Goal: Task Accomplishment & Management: Use online tool/utility

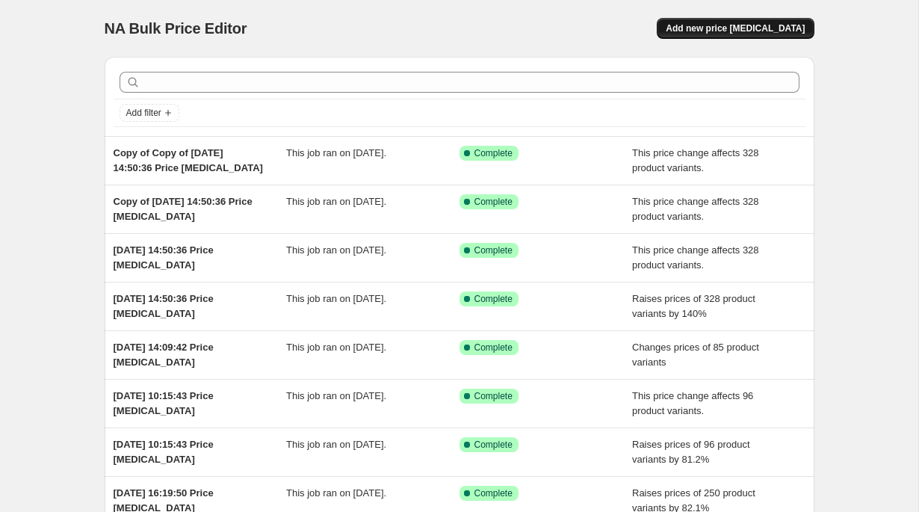
click at [788, 32] on span "Add new price [MEDICAL_DATA]" at bounding box center [735, 28] width 139 height 12
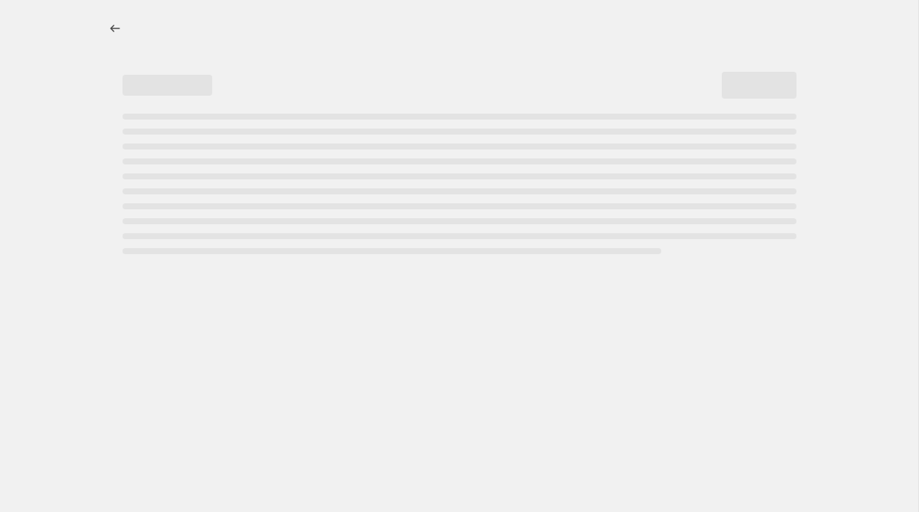
select select "percentage"
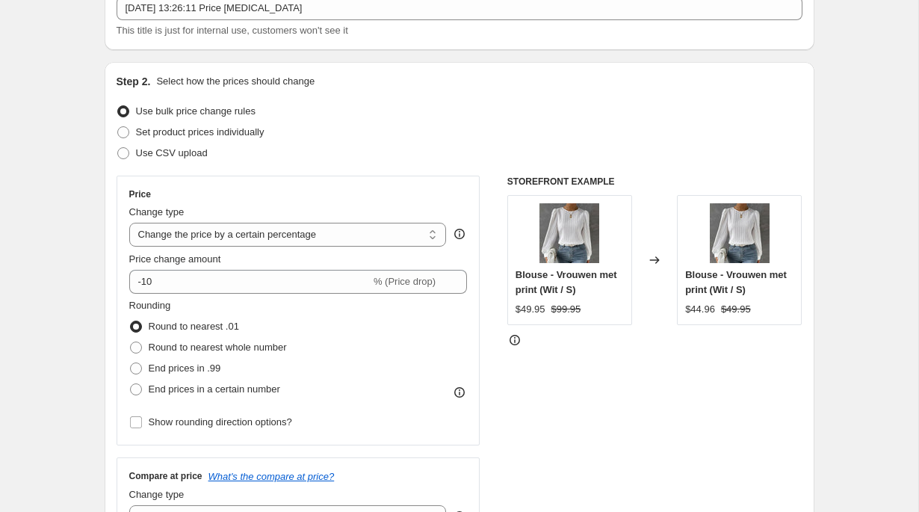
scroll to position [100, 0]
click at [217, 232] on select "Change the price to a certain amount Change the price by a certain amount Chang…" at bounding box center [288, 234] width 318 height 24
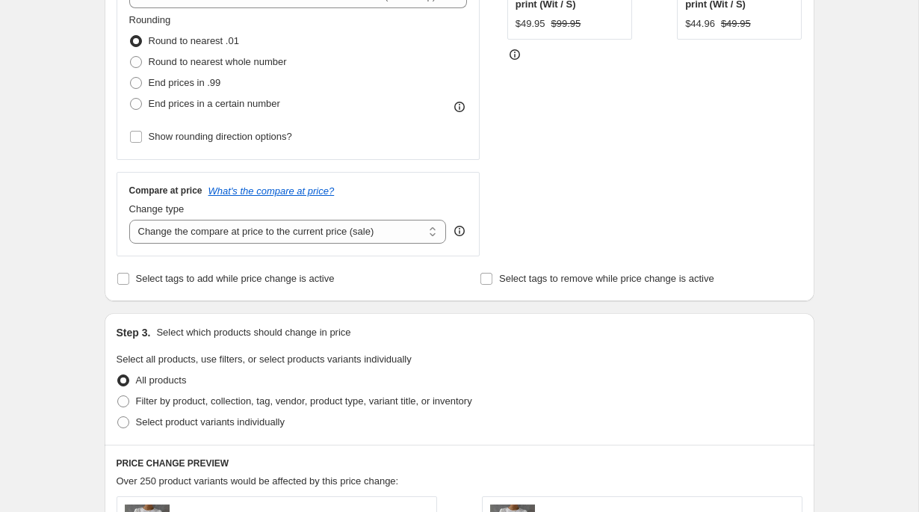
scroll to position [386, 0]
click at [167, 400] on span "Filter by product, collection, tag, vendor, product type, variant title, or inv…" at bounding box center [304, 400] width 336 height 11
click at [118, 395] on input "Filter by product, collection, tag, vendor, product type, variant title, or inv…" at bounding box center [117, 395] width 1 height 1
radio input "true"
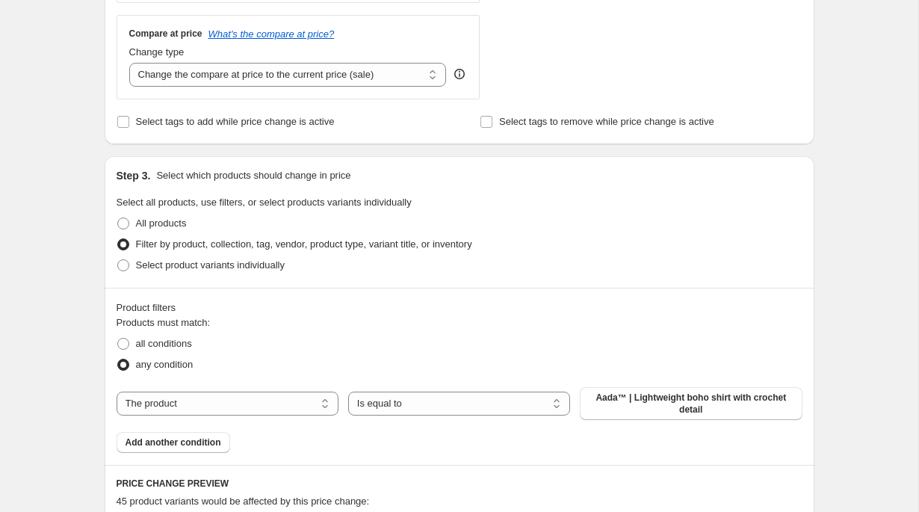
scroll to position [582, 0]
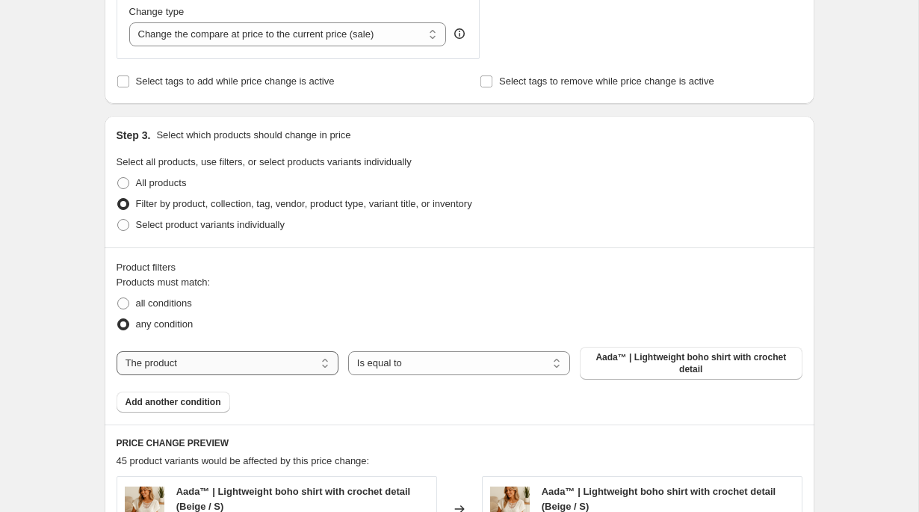
click at [203, 355] on select "The product The product's collection The product's tag The product's vendor The…" at bounding box center [228, 363] width 222 height 24
select select "collection"
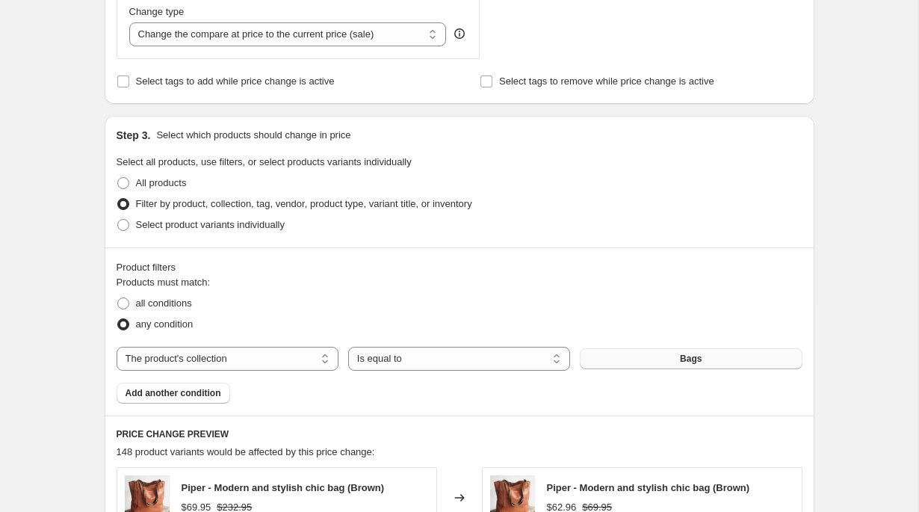
click at [658, 362] on button "Bags" at bounding box center [691, 358] width 222 height 21
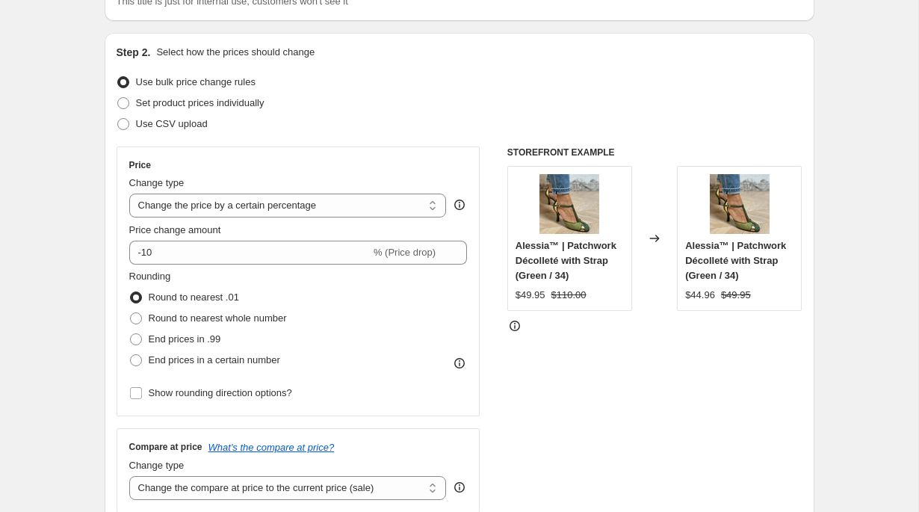
scroll to position [124, 0]
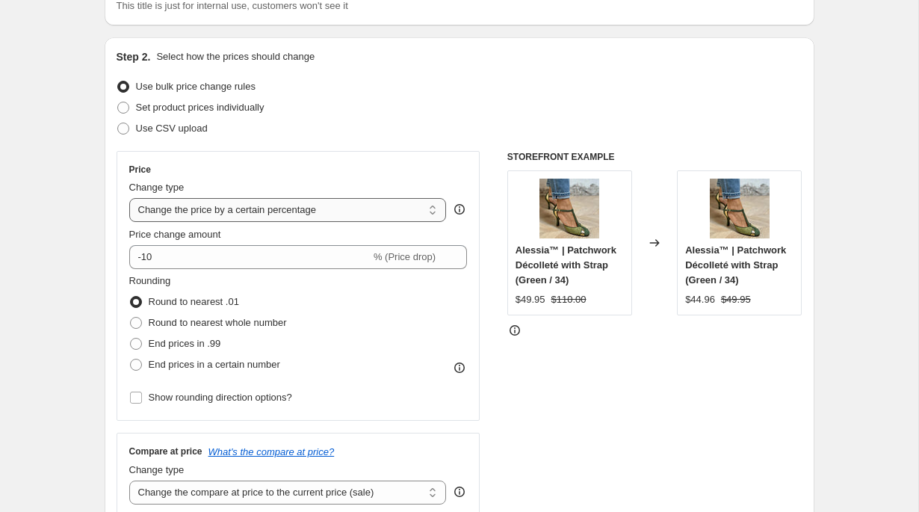
click at [381, 214] on select "Change the price to a certain amount Change the price by a certain amount Chang…" at bounding box center [288, 210] width 318 height 24
click at [129, 198] on select "Change the price to a certain amount Change the price by a certain amount Chang…" at bounding box center [288, 210] width 318 height 24
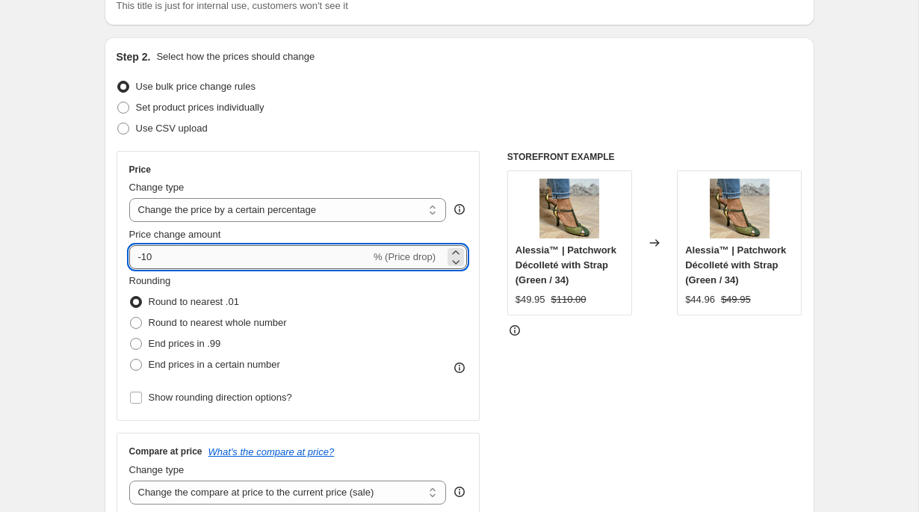
click at [234, 267] on input "-10" at bounding box center [249, 257] width 241 height 24
type input "50"
click at [504, 401] on div "Price Change type Change the price to a certain amount Change the price by a ce…" at bounding box center [460, 334] width 686 height 366
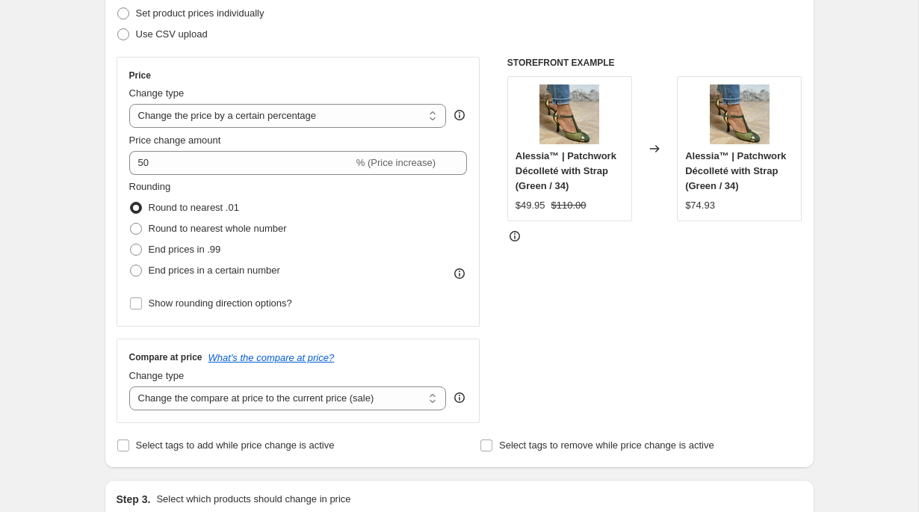
scroll to position [238, 0]
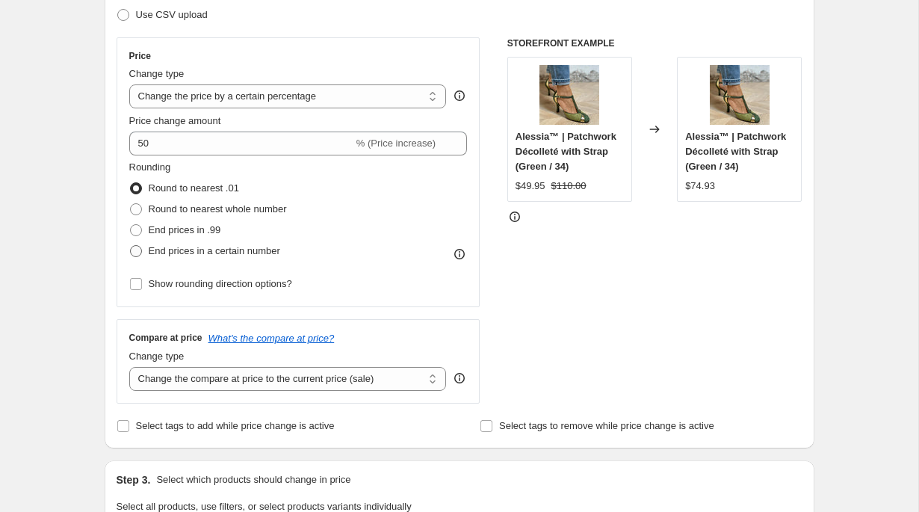
click at [237, 254] on span "End prices in a certain number" at bounding box center [215, 250] width 132 height 11
click at [131, 246] on input "End prices in a certain number" at bounding box center [130, 245] width 1 height 1
radio input "true"
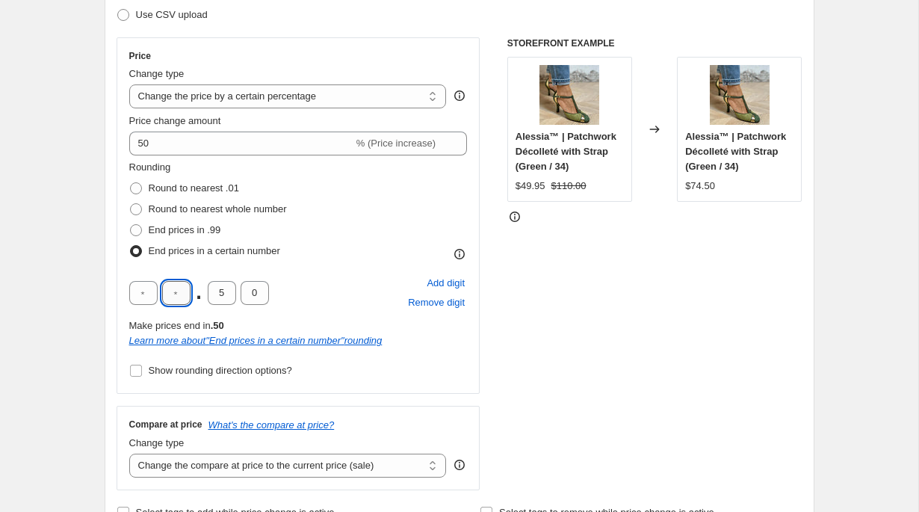
click at [179, 298] on input "text" at bounding box center [176, 293] width 28 height 24
type input "9"
type input "5"
click at [118, 298] on div "Price Change type Change the price to a certain amount Change the price by a ce…" at bounding box center [299, 215] width 364 height 356
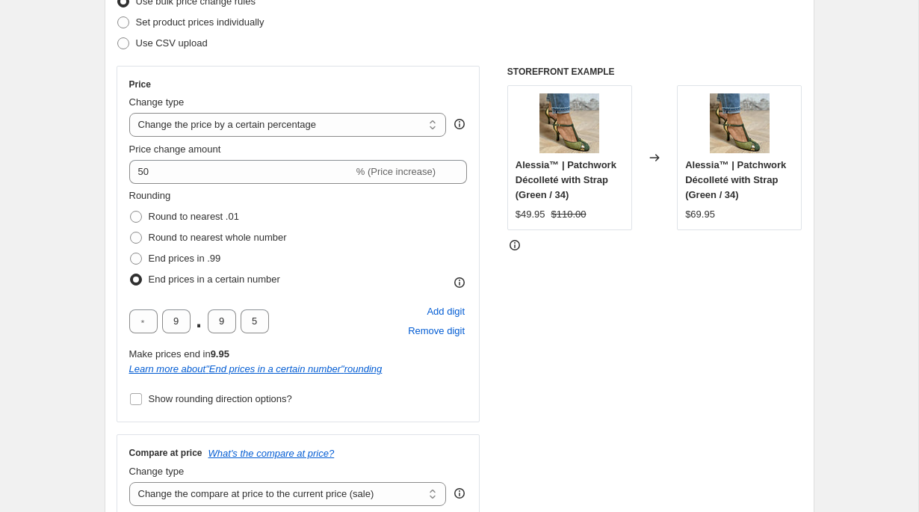
scroll to position [203, 0]
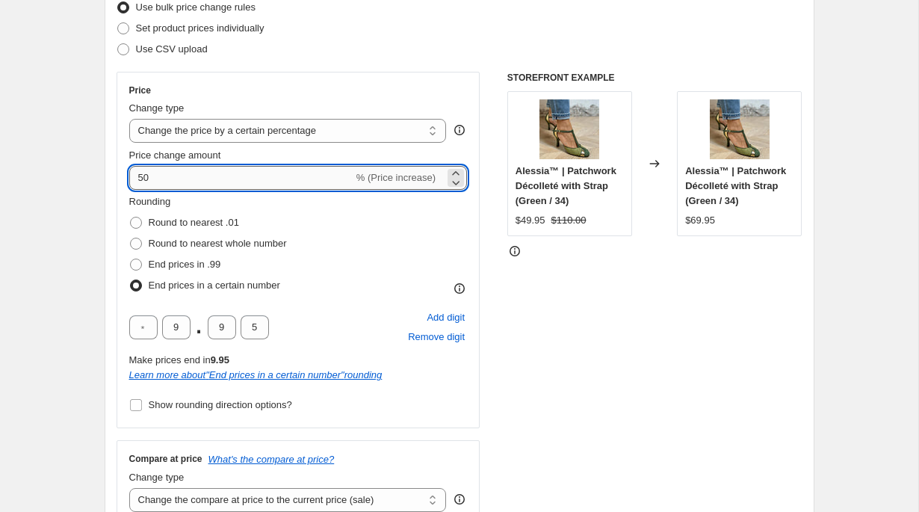
click at [143, 176] on input "50" at bounding box center [241, 178] width 224 height 24
click at [143, 176] on input "60" at bounding box center [241, 178] width 224 height 24
click at [146, 179] on input "70" at bounding box center [241, 178] width 224 height 24
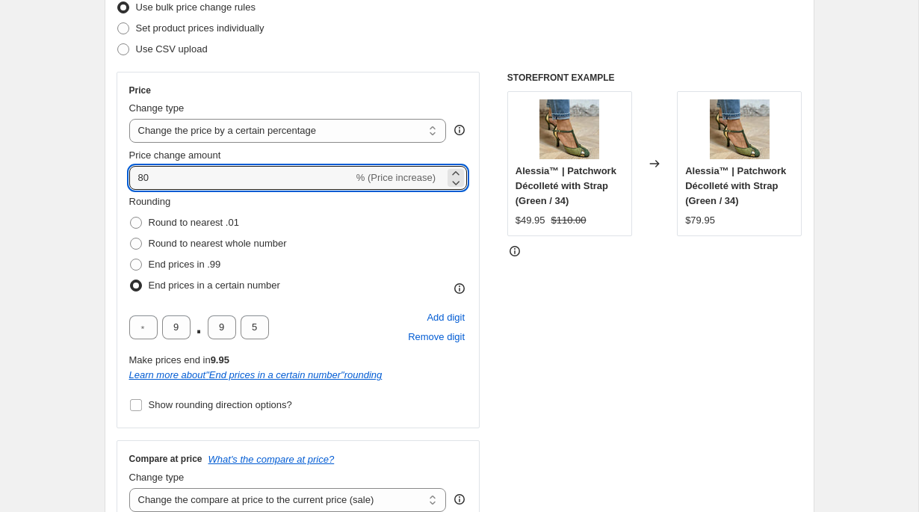
type input "80"
click at [108, 194] on div "Step 2. Select how the prices should change Use bulk price change rules Set pro…" at bounding box center [460, 263] width 710 height 611
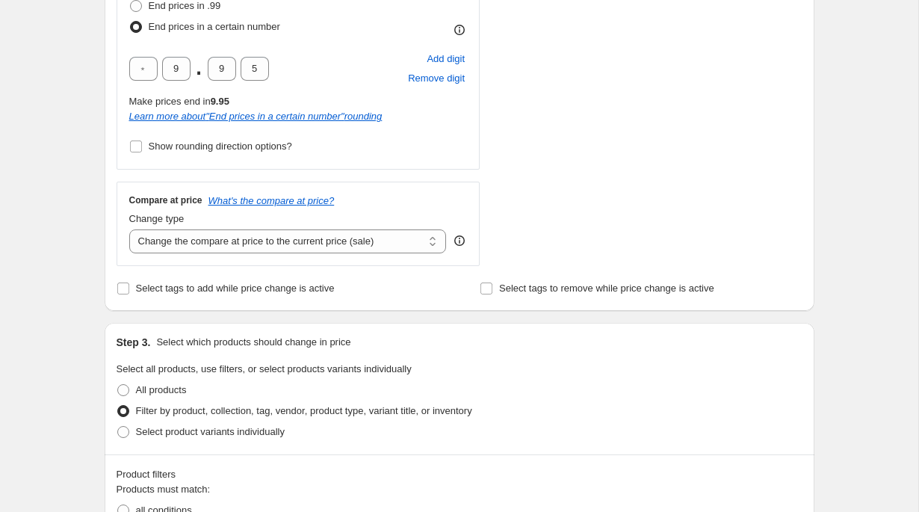
scroll to position [466, 0]
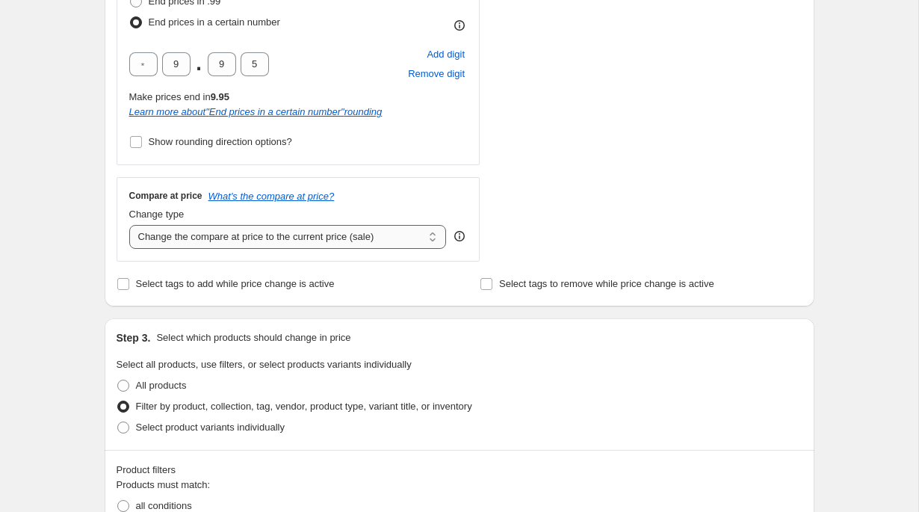
click at [226, 233] on select "Change the compare at price to the current price (sale) Change the compare at p…" at bounding box center [288, 237] width 318 height 24
select select "remove"
click at [129, 225] on select "Change the compare at price to the current price (sale) Change the compare at p…" at bounding box center [288, 237] width 318 height 24
click at [35, 273] on div "Create new price change job. This page is ready Create new price change job Dra…" at bounding box center [459, 420] width 918 height 1772
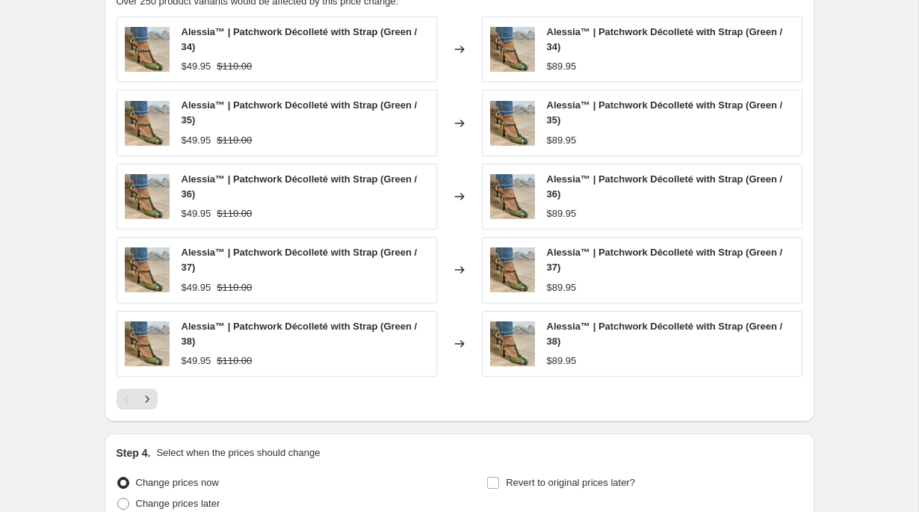
scroll to position [1119, 0]
click at [152, 398] on icon "Next" at bounding box center [147, 399] width 15 height 15
click at [152, 398] on div "PRICE CHANGE PREVIEW Over 250 product variants would be affected by this price …" at bounding box center [460, 194] width 710 height 457
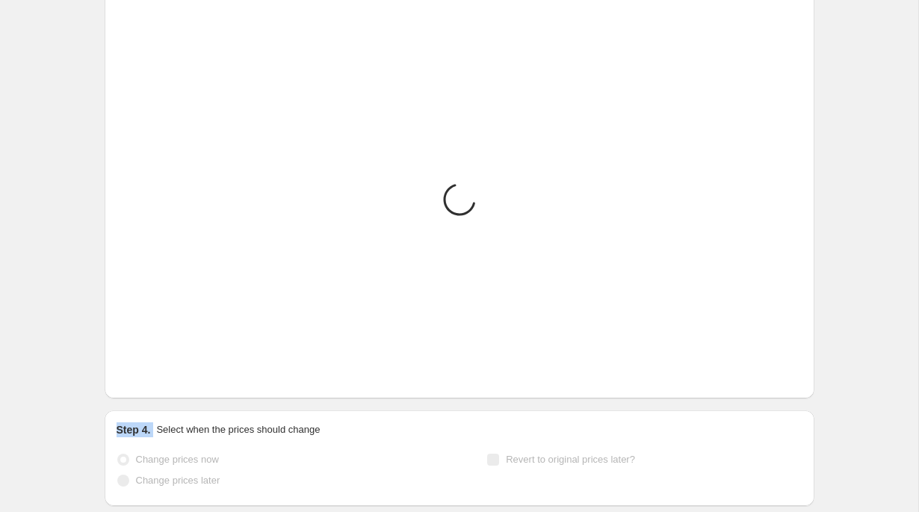
click at [152, 398] on div "PRICE CHANGE PREVIEW Placeholder Loading product variants... Loading... Placeho…" at bounding box center [460, 182] width 710 height 433
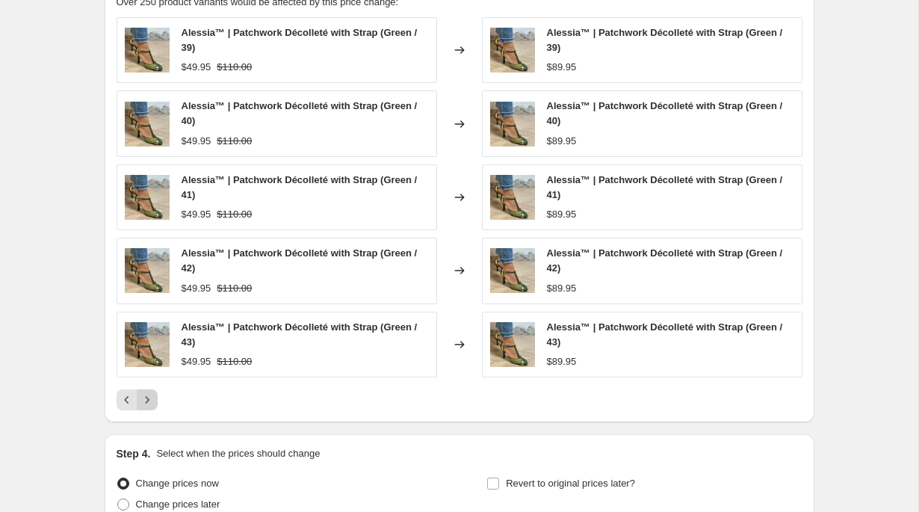
click at [152, 394] on icon "Next" at bounding box center [147, 399] width 15 height 15
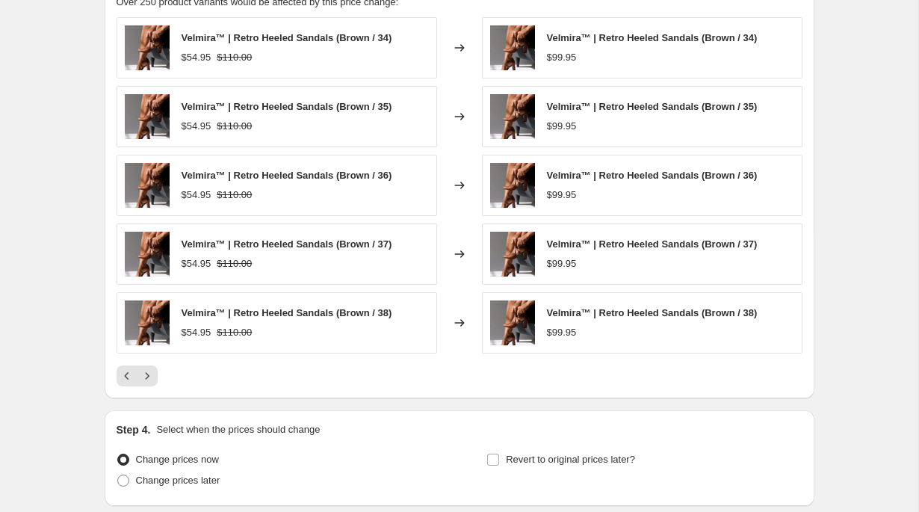
scroll to position [1237, 0]
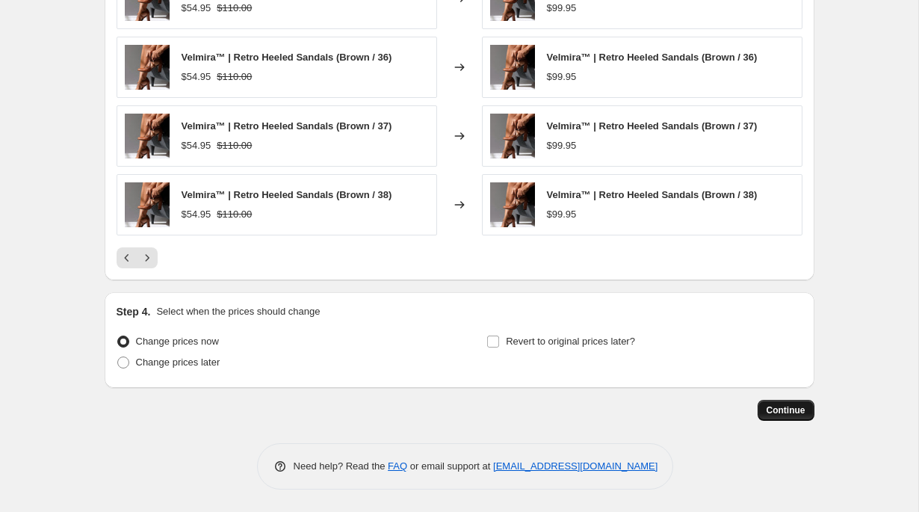
click at [806, 410] on button "Continue" at bounding box center [786, 410] width 57 height 21
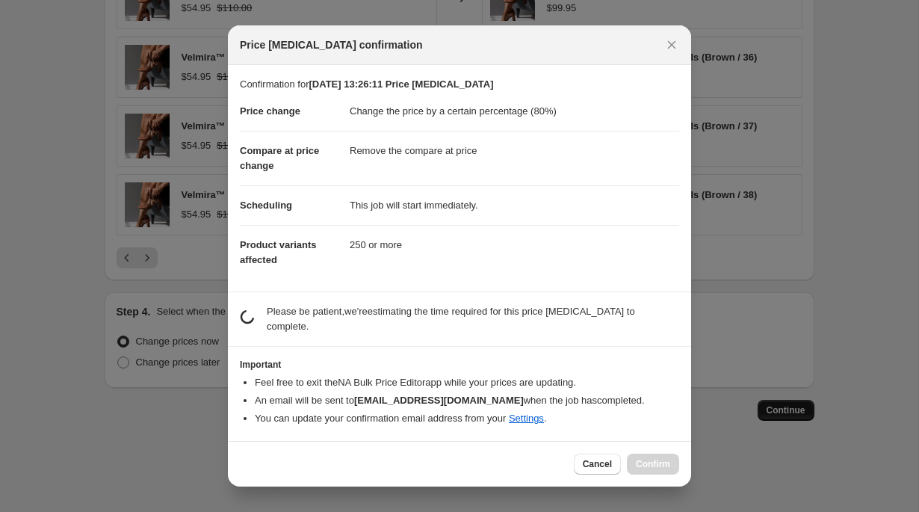
scroll to position [0, 0]
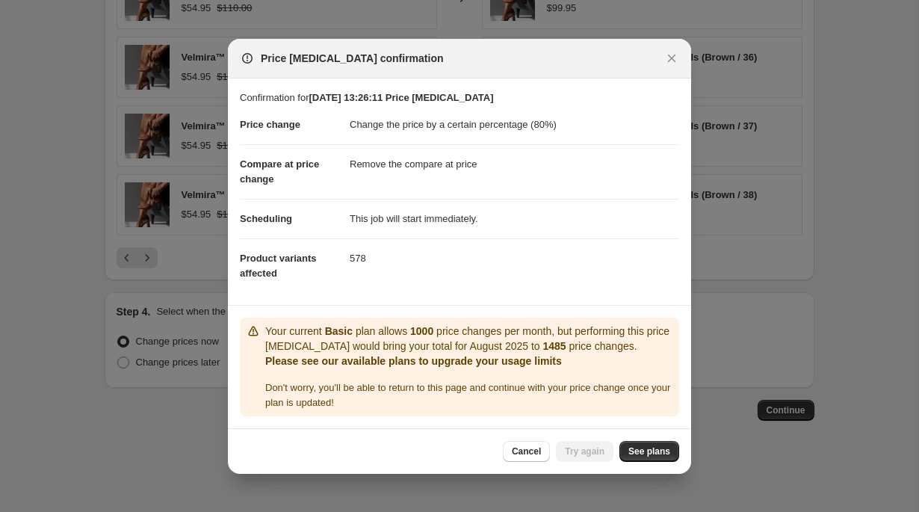
click at [608, 394] on div "Don ' t worry, you ' ll be able to return to this page and continue with your p…" at bounding box center [469, 395] width 408 height 30
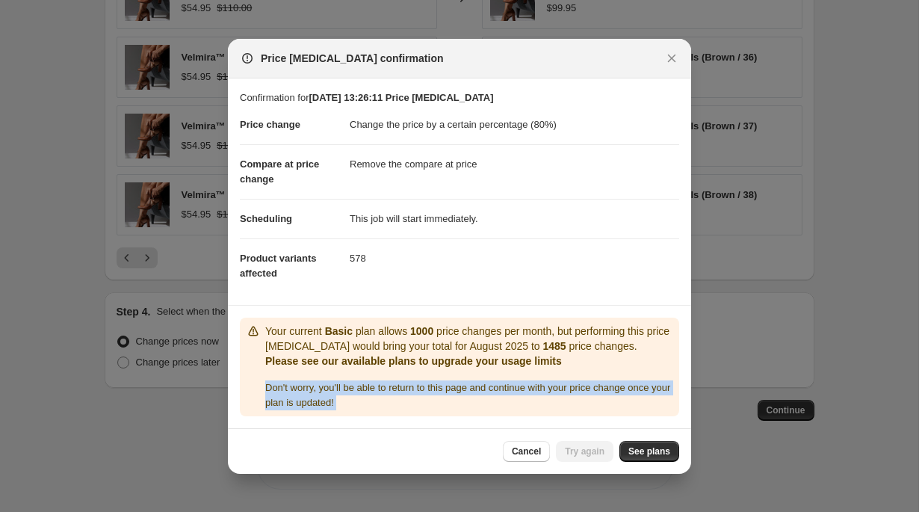
click at [608, 394] on div "Don ' t worry, you ' ll be able to return to this page and continue with your p…" at bounding box center [469, 395] width 408 height 30
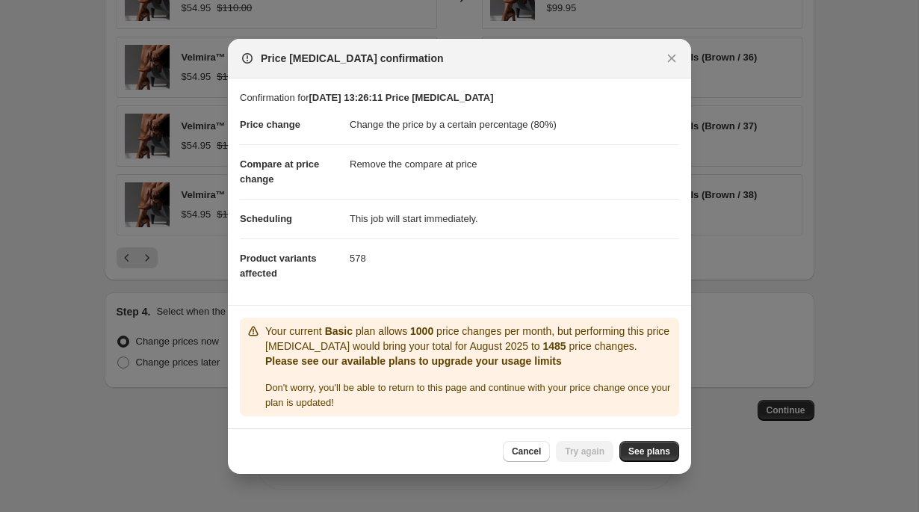
click at [622, 394] on div "Don ' t worry, you ' ll be able to return to this page and continue with your p…" at bounding box center [469, 395] width 408 height 30
click at [661, 451] on span "See plans" at bounding box center [649, 451] width 42 height 12
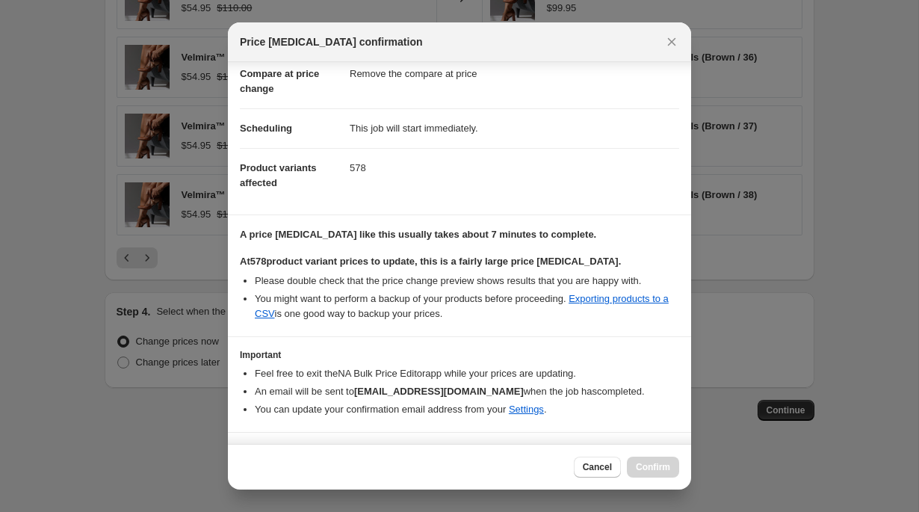
scroll to position [108, 0]
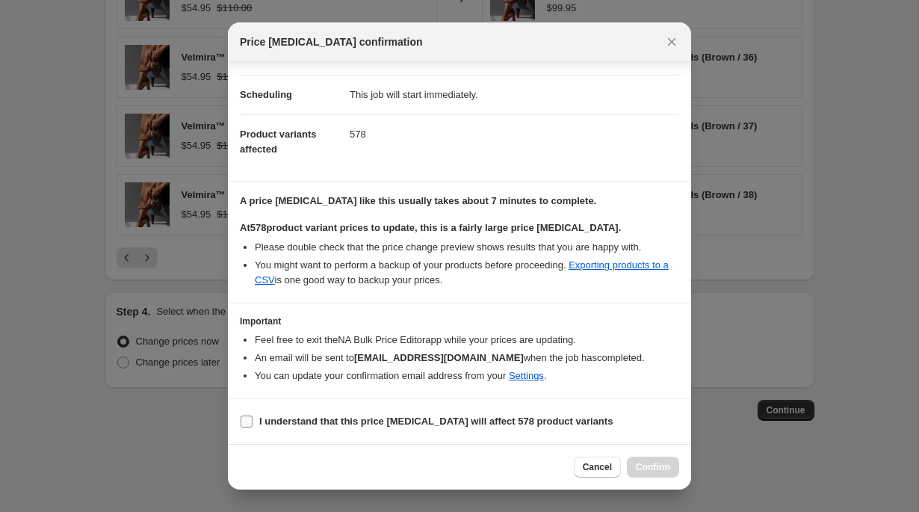
click at [427, 418] on b "I understand that this price change job will affect 578 product variants" at bounding box center [435, 420] width 353 height 11
click at [253, 418] on input "I understand that this price change job will affect 578 product variants" at bounding box center [247, 421] width 12 height 12
click at [427, 418] on b "I understand that this price change job will affect 578 product variants" at bounding box center [435, 420] width 353 height 11
click at [253, 418] on input "I understand that this price change job will affect 578 product variants" at bounding box center [247, 421] width 12 height 12
click at [514, 425] on b "I understand that this price change job will affect 578 product variants" at bounding box center [435, 420] width 353 height 11
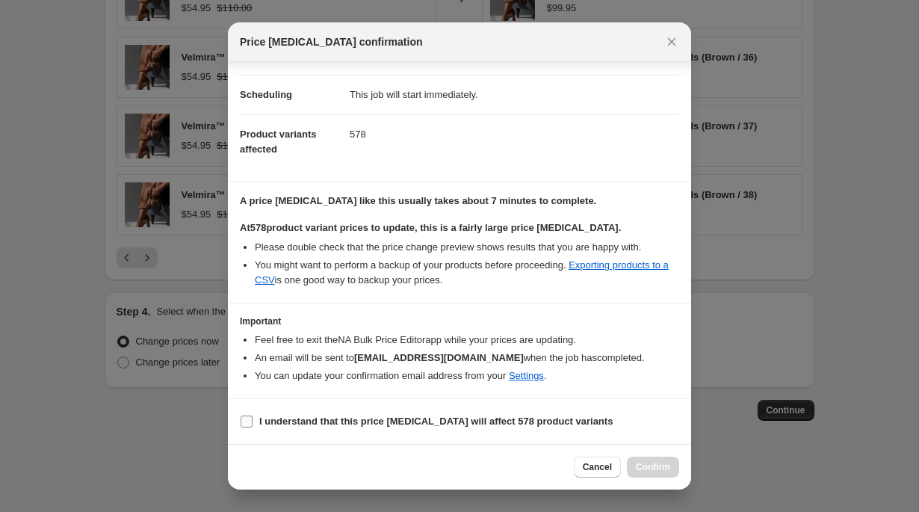
click at [253, 425] on input "I understand that this price change job will affect 578 product variants" at bounding box center [247, 421] width 12 height 12
checkbox input "true"
click at [667, 468] on span "Confirm" at bounding box center [653, 467] width 34 height 12
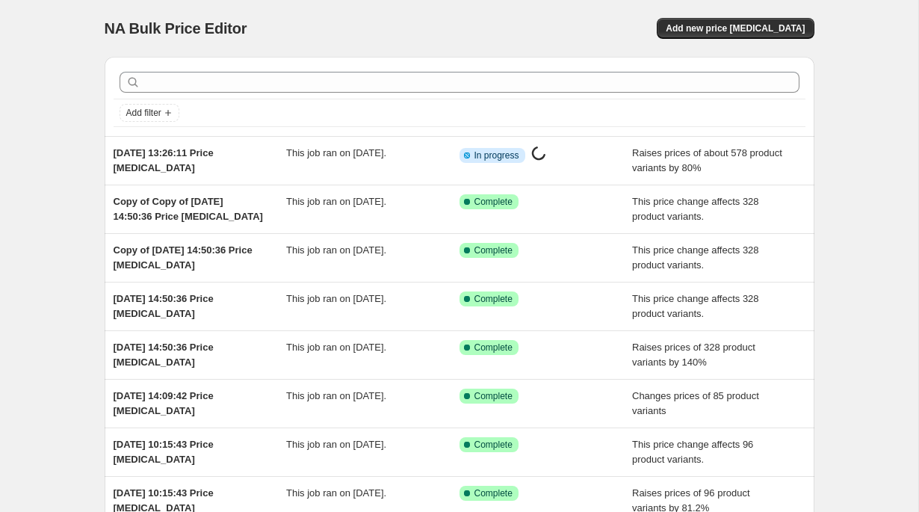
click at [87, 140] on div "NA Bulk Price Editor. This page is ready NA Bulk Price Editor Add new price cha…" at bounding box center [460, 385] width 746 height 770
click at [751, 32] on span "Add new price change job" at bounding box center [735, 28] width 139 height 12
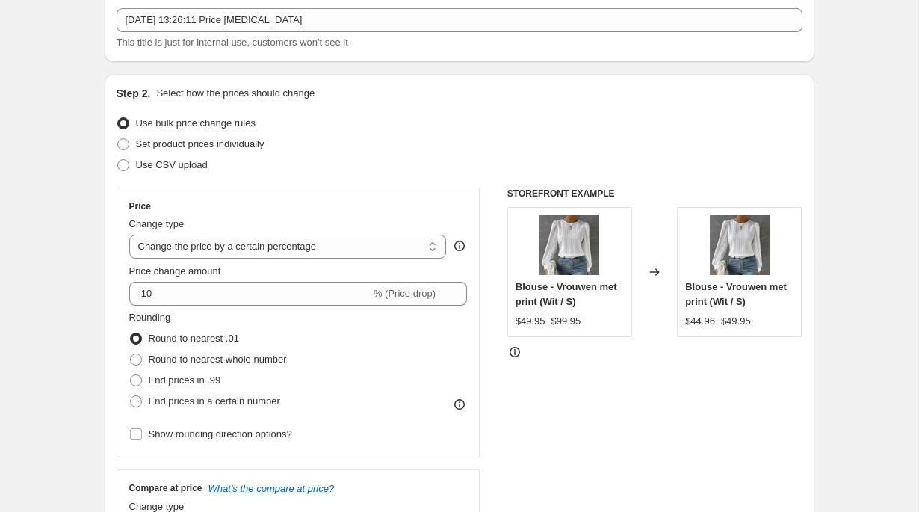
scroll to position [111, 0]
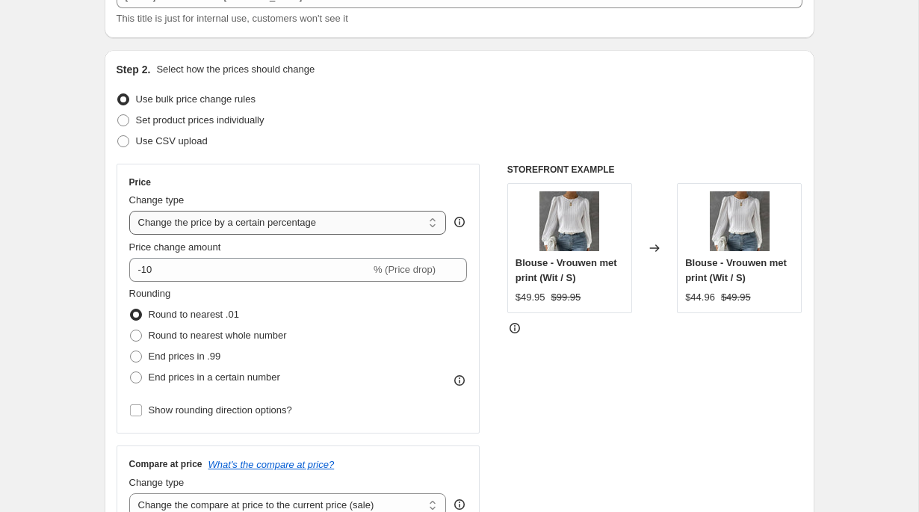
click at [203, 221] on select "Change the price to a certain amount Change the price by a certain amount Chang…" at bounding box center [288, 223] width 318 height 24
select select "no_change"
click at [129, 211] on select "Change the price to a certain amount Change the price by a certain amount Chang…" at bounding box center [288, 223] width 318 height 24
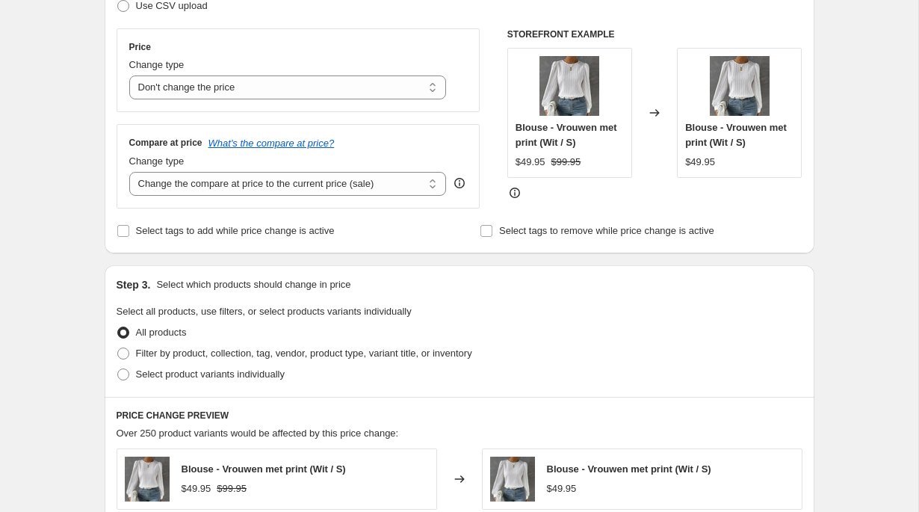
click at [80, 340] on div "Create new price change job. This page is ready Create new price change job Dra…" at bounding box center [459, 407] width 918 height 1308
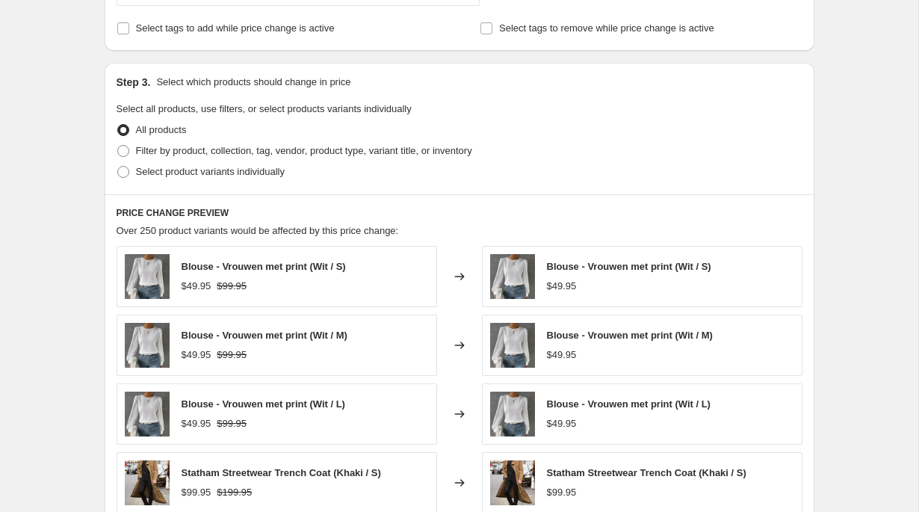
scroll to position [456, 0]
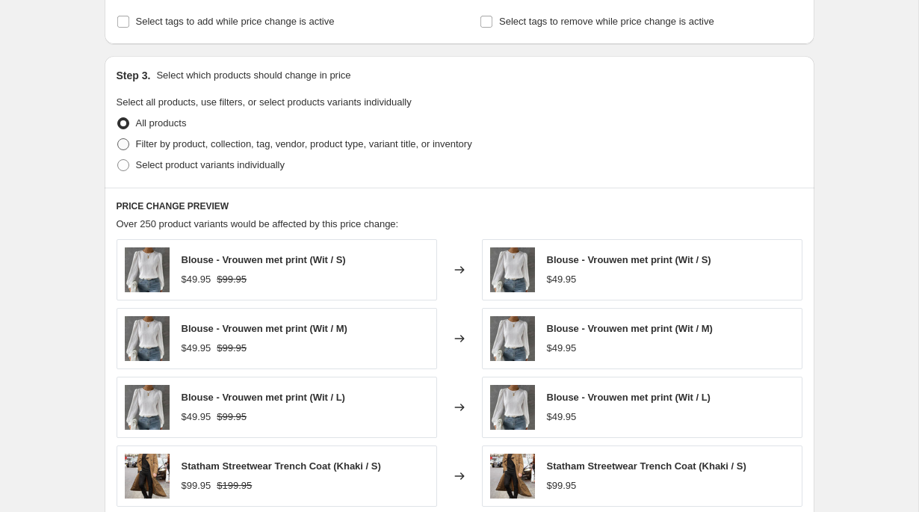
click at [208, 146] on span "Filter by product, collection, tag, vendor, product type, variant title, or inv…" at bounding box center [304, 143] width 336 height 11
click at [118, 139] on input "Filter by product, collection, tag, vendor, product type, variant title, or inv…" at bounding box center [117, 138] width 1 height 1
radio input "true"
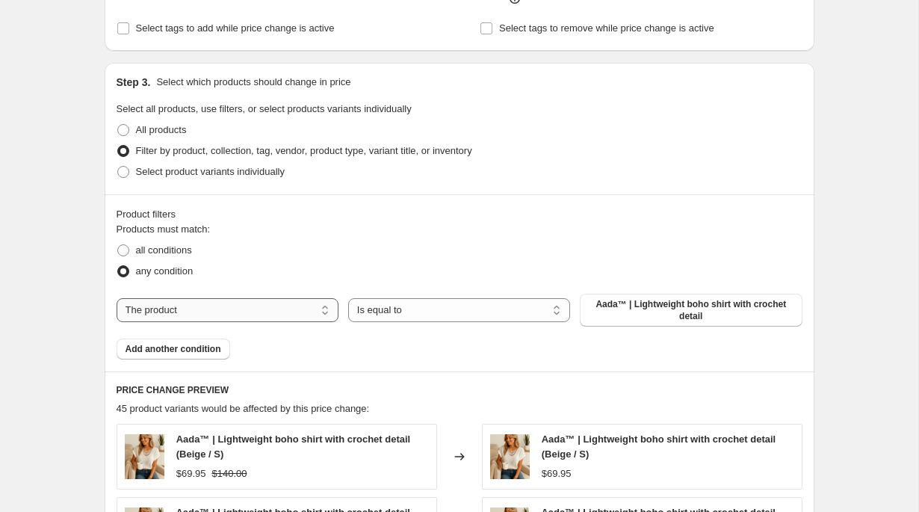
click at [250, 322] on select "The product The product's collection The product's tag The product's vendor The…" at bounding box center [228, 310] width 222 height 24
select select "collection"
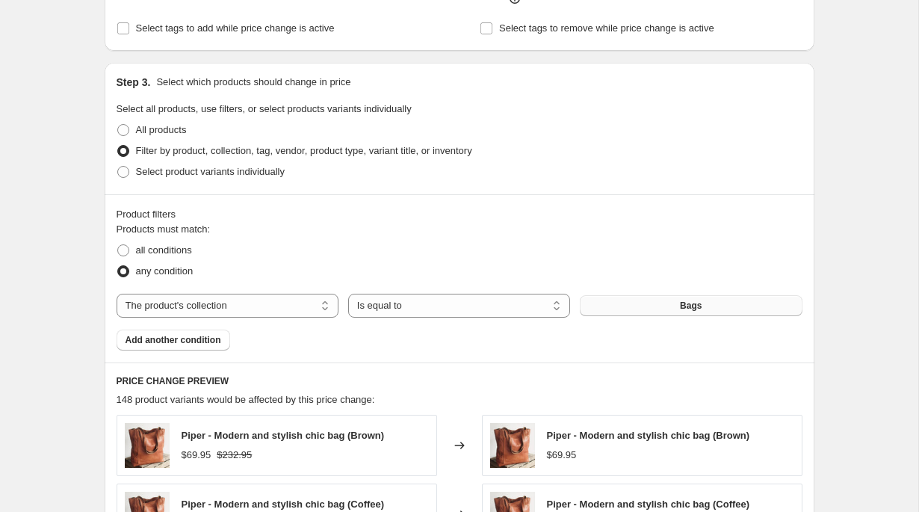
click at [698, 304] on span "Bags" at bounding box center [691, 306] width 22 height 12
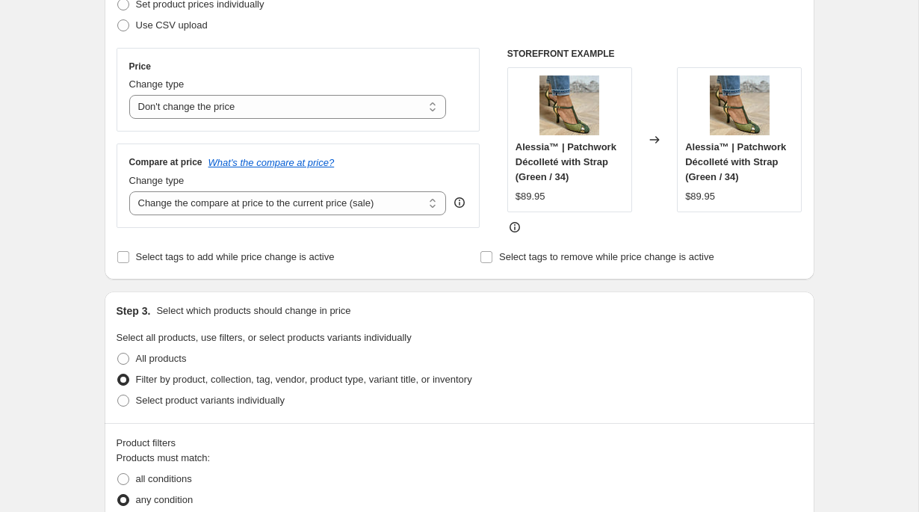
scroll to position [226, 0]
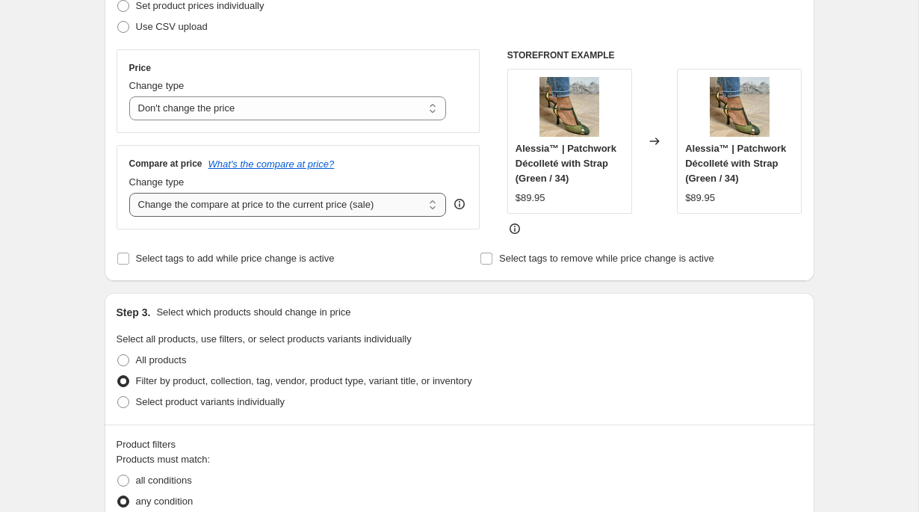
click at [245, 207] on select "Change the compare at price to the current price (sale) Change the compare at p…" at bounding box center [288, 205] width 318 height 24
select select "percentage"
click at [129, 193] on select "Change the compare at price to the current price (sale) Change the compare at p…" at bounding box center [288, 205] width 318 height 24
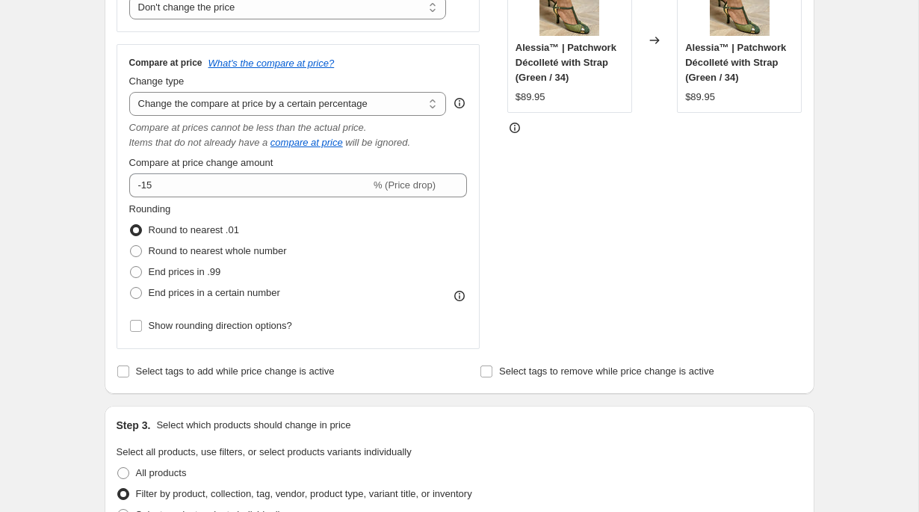
scroll to position [328, 0]
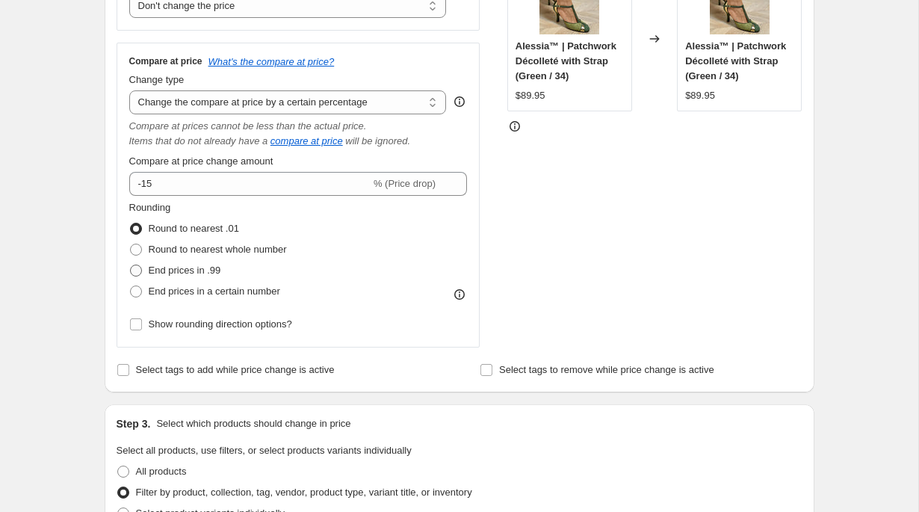
click at [194, 278] on label "End prices in .99" at bounding box center [175, 270] width 92 height 21
click at [131, 265] on input "End prices in .99" at bounding box center [130, 265] width 1 height 1
radio input "true"
click at [196, 289] on span "End prices in a certain number" at bounding box center [215, 290] width 132 height 11
click at [131, 286] on input "End prices in a certain number" at bounding box center [130, 285] width 1 height 1
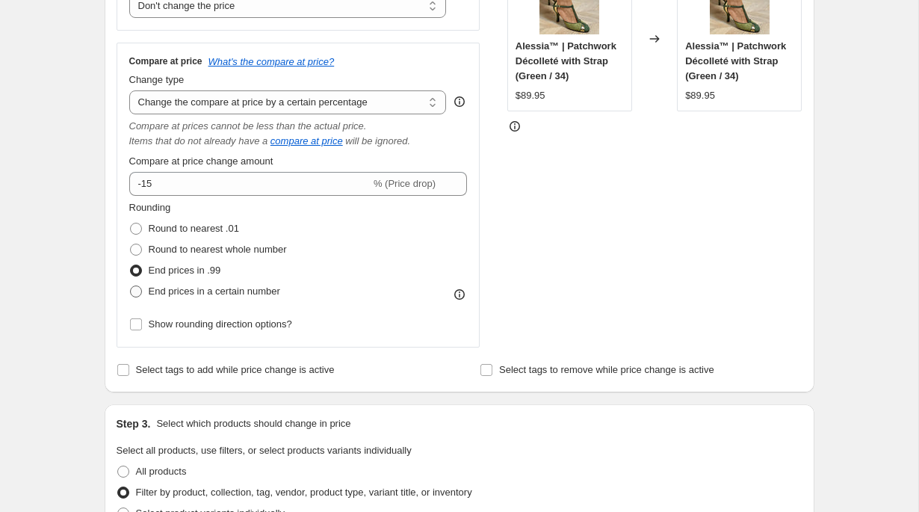
radio input "true"
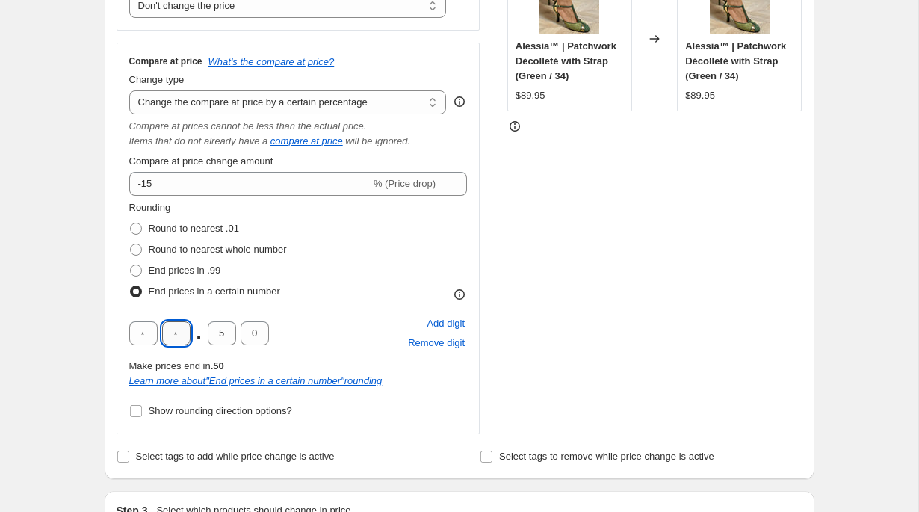
click at [183, 328] on input "text" at bounding box center [176, 333] width 28 height 24
type input "9"
type input "5"
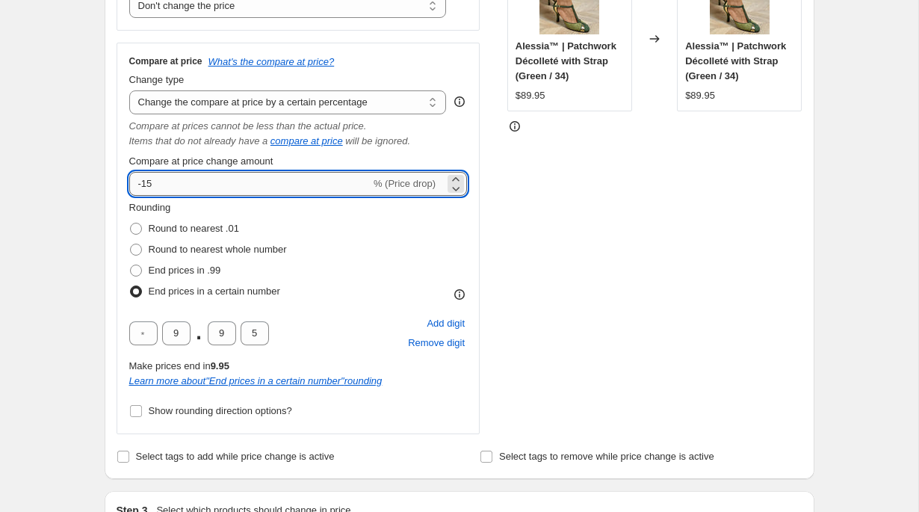
click at [208, 185] on input "-15" at bounding box center [249, 184] width 241 height 24
type input "80"
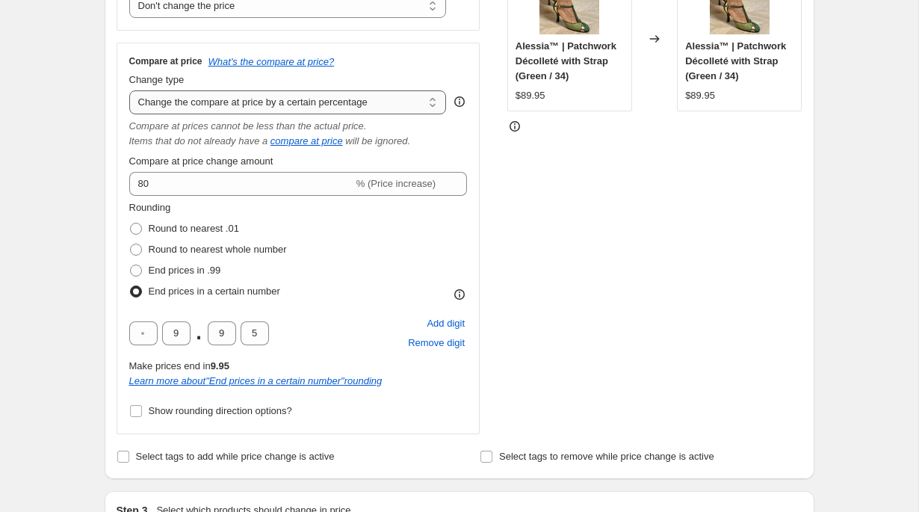
click at [237, 111] on select "Change the compare at price to the current price (sale) Change the compare at p…" at bounding box center [288, 102] width 318 height 24
select select "pp"
click at [129, 90] on select "Change the compare at price to the current price (sale) Change the compare at p…" at bounding box center [288, 102] width 318 height 24
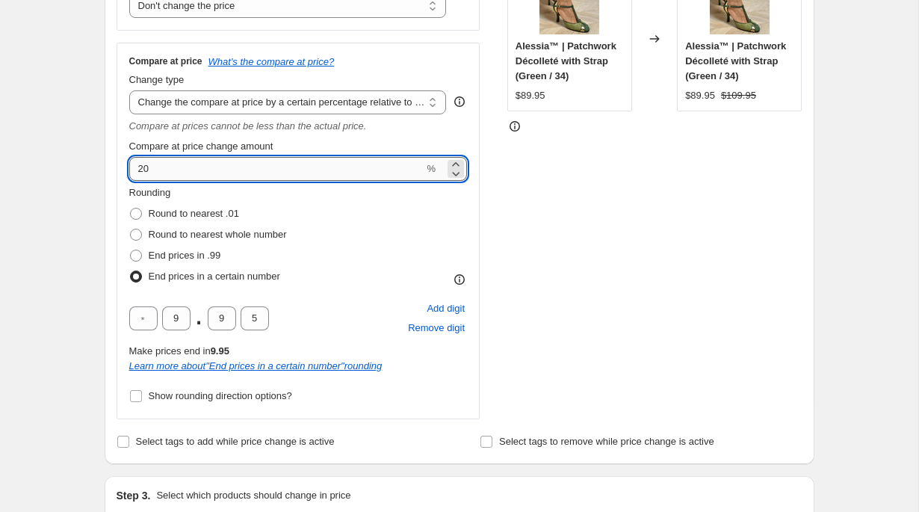
click at [235, 173] on input "20" at bounding box center [276, 169] width 295 height 24
click at [144, 170] on input "120" at bounding box center [276, 169] width 295 height 24
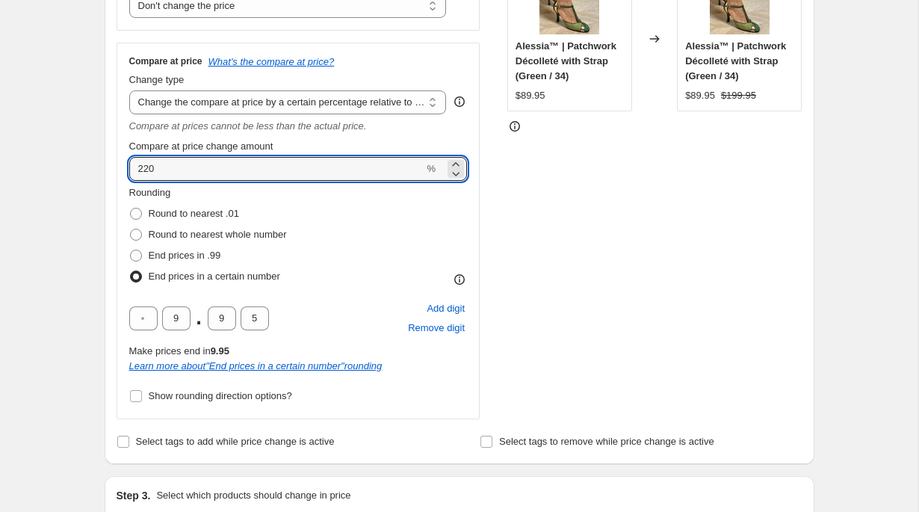
click at [149, 167] on input "220" at bounding box center [276, 169] width 295 height 24
type input "230"
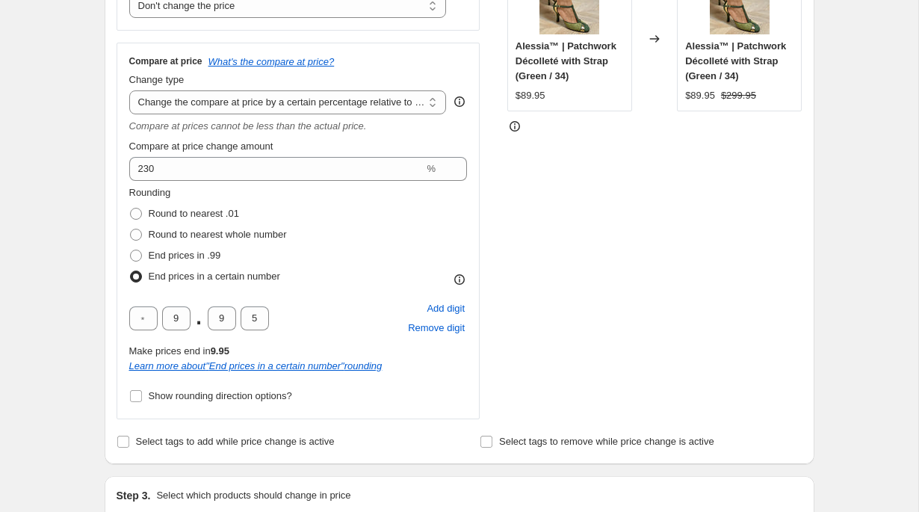
drag, startPoint x: 728, startPoint y: 93, endPoint x: 771, endPoint y: 96, distance: 43.5
click at [771, 96] on div "$89.95 $299.95" at bounding box center [739, 95] width 108 height 15
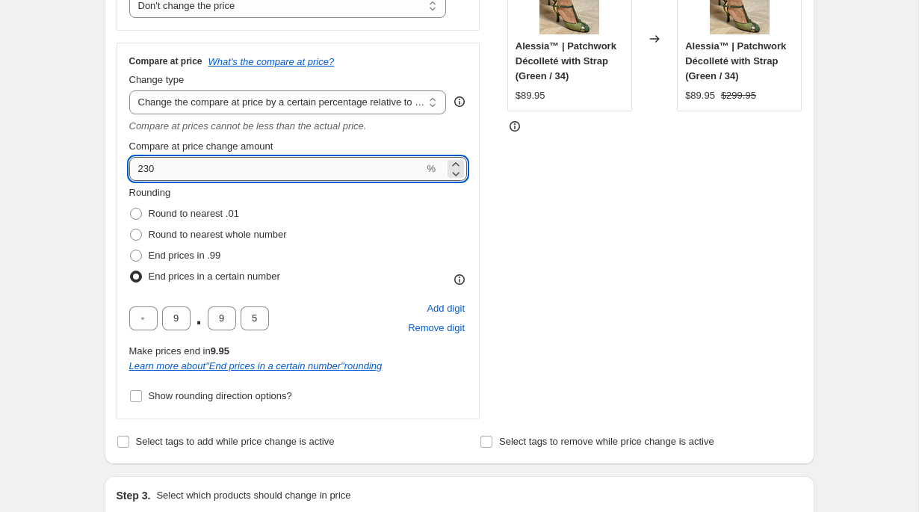
drag, startPoint x: 137, startPoint y: 167, endPoint x: 174, endPoint y: 167, distance: 36.6
click at [174, 167] on input "230" at bounding box center [276, 169] width 295 height 24
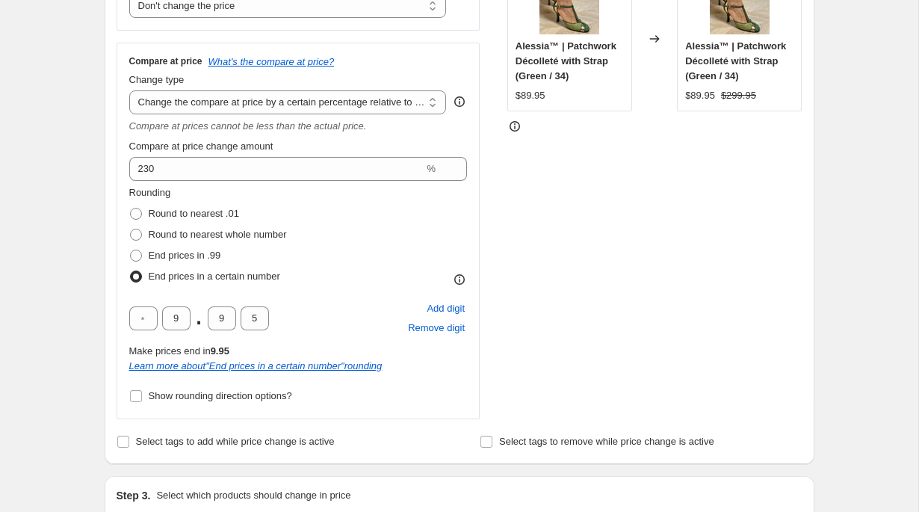
click at [188, 188] on fieldset "Rounding Round to nearest .01 Round to nearest whole number End prices in .99 E…" at bounding box center [208, 236] width 158 height 102
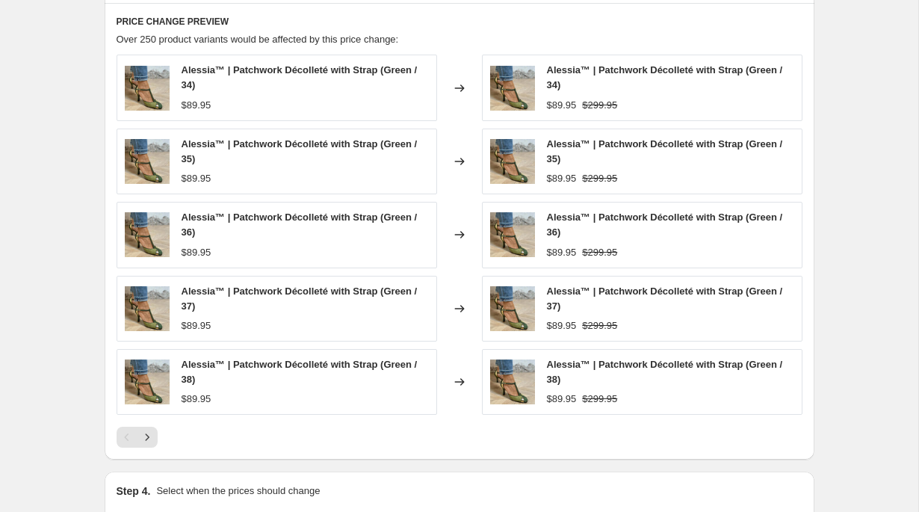
scroll to position [1101, 0]
click at [149, 436] on icon "Next" at bounding box center [147, 436] width 15 height 15
click at [149, 434] on icon "Next" at bounding box center [147, 436] width 15 height 15
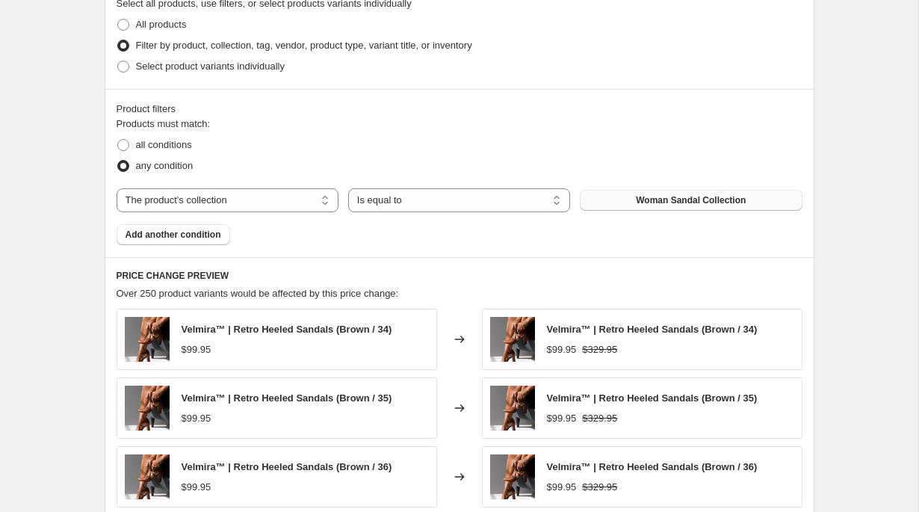
scroll to position [1256, 0]
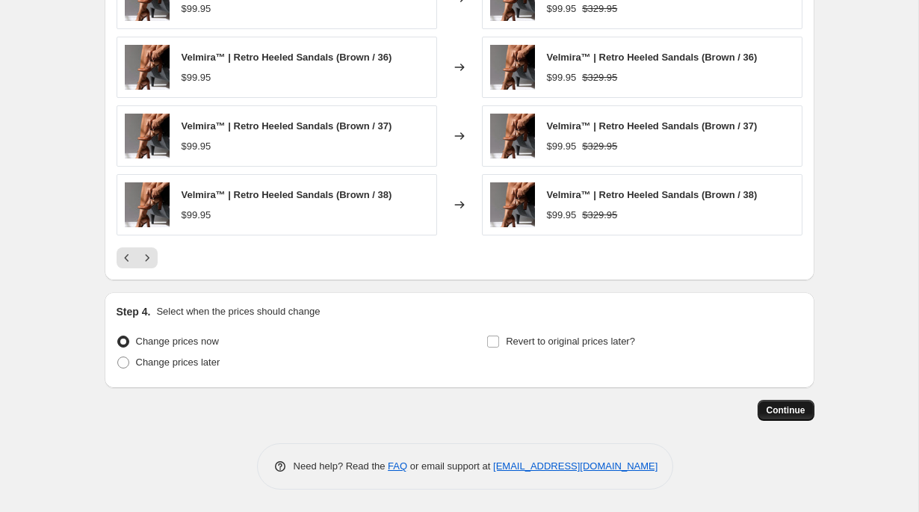
click at [793, 414] on span "Continue" at bounding box center [786, 410] width 39 height 12
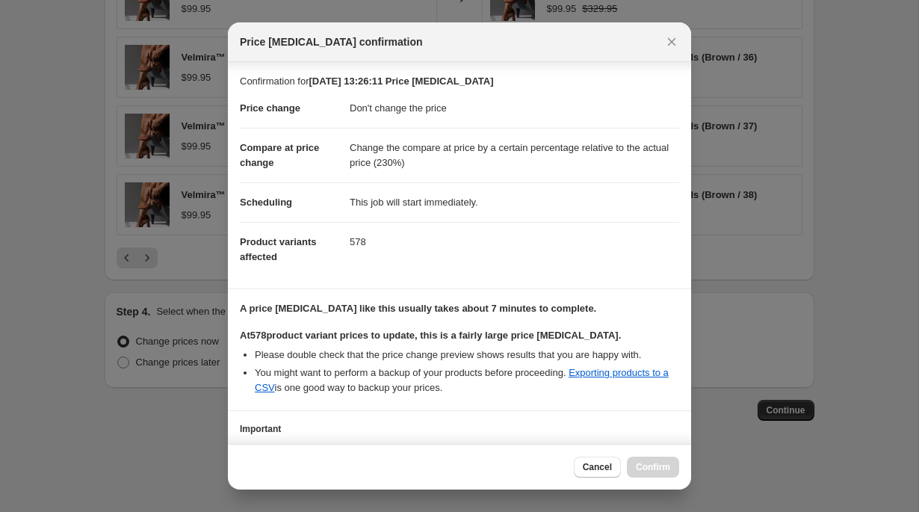
scroll to position [108, 0]
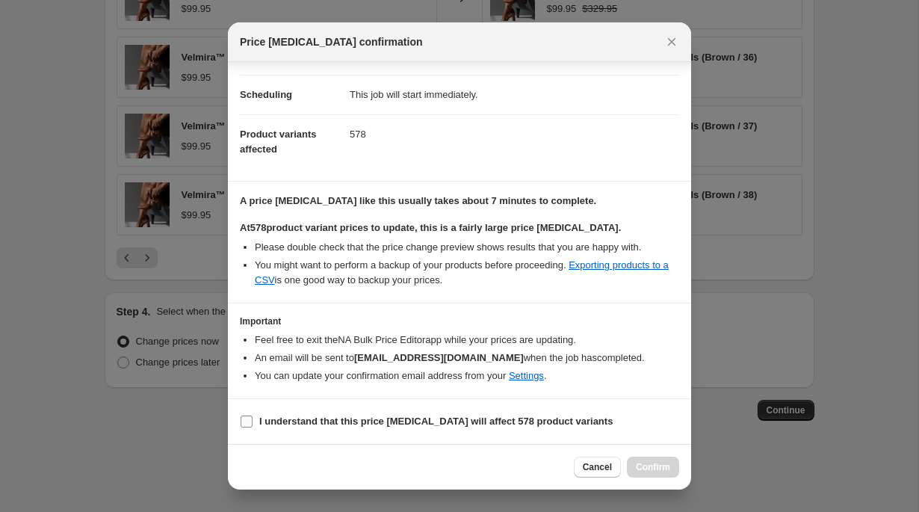
click at [448, 417] on b "I understand that this price change job will affect 578 product variants" at bounding box center [435, 420] width 353 height 11
click at [253, 417] on input "I understand that this price change job will affect 578 product variants" at bounding box center [247, 421] width 12 height 12
checkbox input "true"
click at [655, 467] on span "Confirm" at bounding box center [653, 467] width 34 height 12
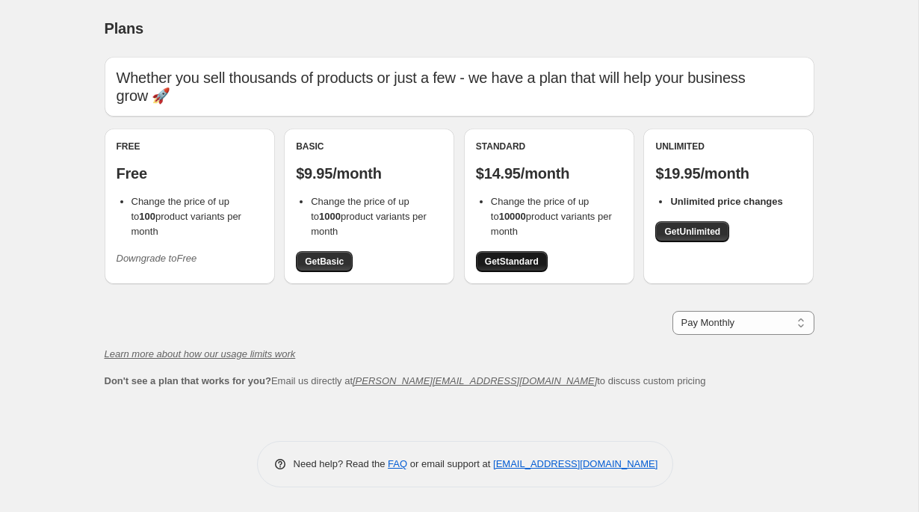
click at [534, 256] on span "Get Standard" at bounding box center [512, 262] width 54 height 12
